Goal: Information Seeking & Learning: Check status

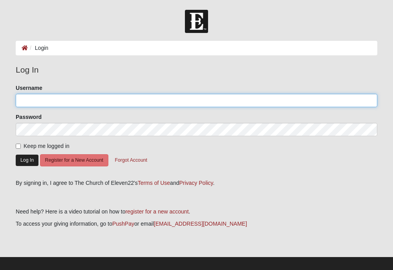
type input "[EMAIL_ADDRESS][DOMAIN_NAME]"
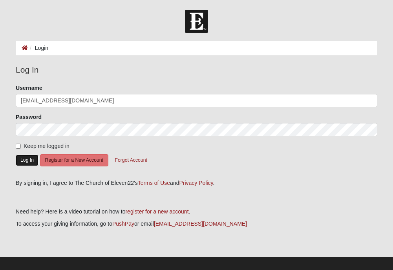
click at [32, 160] on button "Log In" at bounding box center [27, 160] width 23 height 11
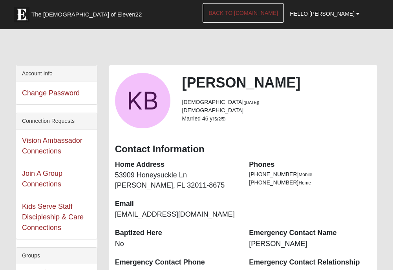
click at [241, 13] on link "Back to COE22.com" at bounding box center [242, 13] width 81 height 20
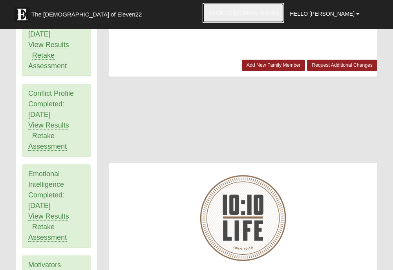
scroll to position [549, 0]
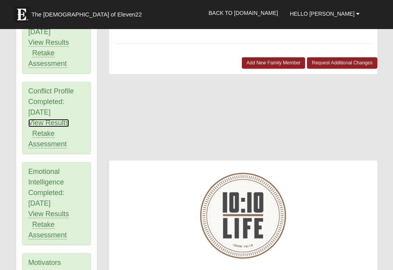
click at [43, 119] on link "View Results" at bounding box center [48, 123] width 41 height 8
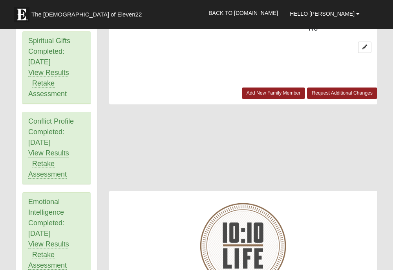
scroll to position [505, 0]
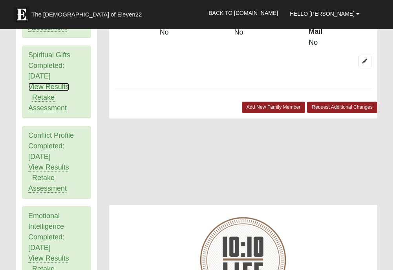
click at [44, 83] on link "View Results" at bounding box center [48, 87] width 41 height 8
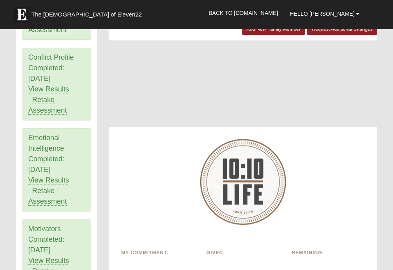
scroll to position [583, 0]
click at [44, 176] on link "View Results" at bounding box center [48, 180] width 41 height 8
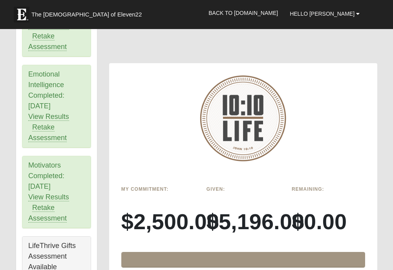
scroll to position [662, 0]
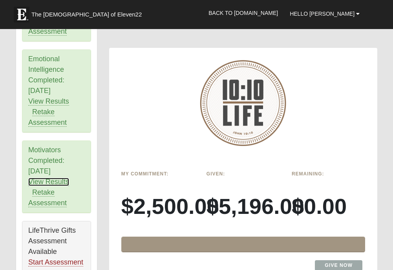
click at [47, 178] on link "View Results" at bounding box center [48, 182] width 41 height 8
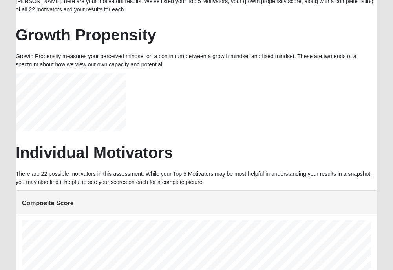
scroll to position [29, 0]
